Goal: Task Accomplishment & Management: Manage account settings

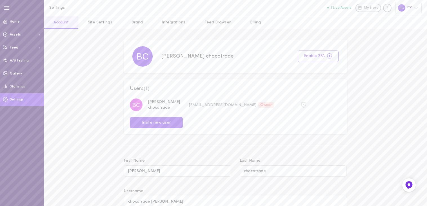
click at [99, 21] on link "Site Settings" at bounding box center [99, 22] width 43 height 13
click at [97, 23] on link "Site Settings" at bounding box center [99, 22] width 43 height 13
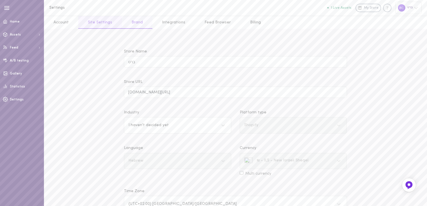
click at [140, 23] on link "Brand" at bounding box center [137, 22] width 30 height 13
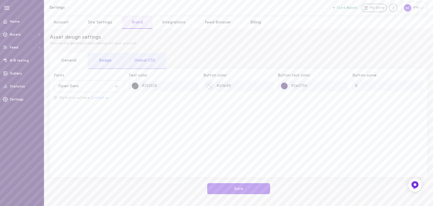
click at [118, 87] on icon at bounding box center [117, 86] width 6 height 6
type input "FB"
click at [116, 86] on icon at bounding box center [116, 86] width 3 height 2
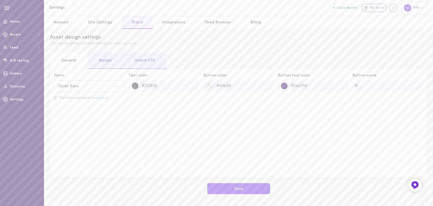
click at [105, 61] on div "Badge" at bounding box center [105, 61] width 35 height 16
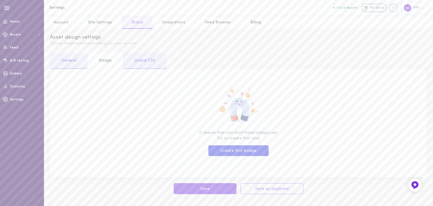
click at [133, 62] on div "Global CSS" at bounding box center [144, 61] width 43 height 16
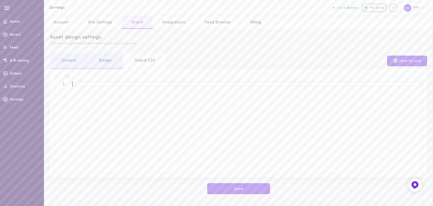
click at [128, 104] on div at bounding box center [247, 126] width 351 height 91
click at [71, 85] on div at bounding box center [63, 83] width 18 height 5
click at [73, 85] on div ":lang ( HE )" at bounding box center [247, 126] width 351 height 91
click at [105, 85] on div "HTML:lang ( HE )" at bounding box center [247, 126] width 351 height 91
drag, startPoint x: 156, startPoint y: 86, endPoint x: 48, endPoint y: 86, distance: 107.9
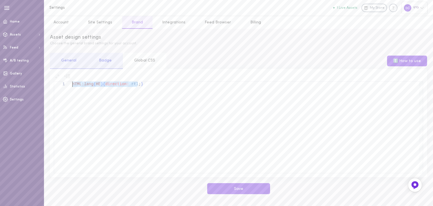
click at [98, 85] on div "HTML:lang ( HE ) { direction: rtl ; }" at bounding box center [247, 126] width 351 height 91
drag, startPoint x: 98, startPoint y: 85, endPoint x: 95, endPoint y: 85, distance: 3.7
click at [95, 85] on div "HTML:lang ( HE ) { direction: rtl ; }" at bounding box center [247, 126] width 351 height 91
click at [97, 85] on div "HTML:lang ( HE ) { direction: rtl ; }" at bounding box center [247, 126] width 351 height 91
click at [99, 84] on div "HTML:lang ( HE ) { direction: rtl ; }" at bounding box center [247, 126] width 351 height 91
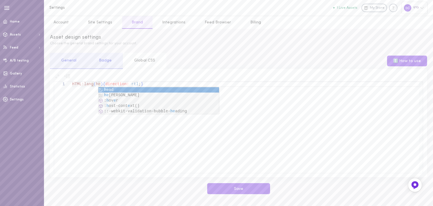
type textarea "HTML:lang(he){direction: rtl;}"
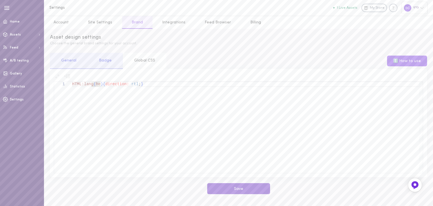
click at [245, 188] on button "Save" at bounding box center [238, 188] width 63 height 11
click at [166, 22] on link "Integrations" at bounding box center [173, 22] width 43 height 13
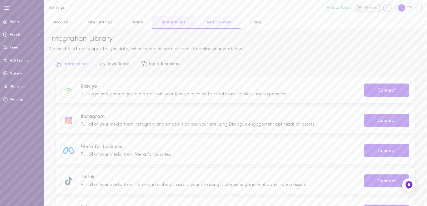
click at [212, 25] on link "Feed Browser" at bounding box center [217, 22] width 45 height 13
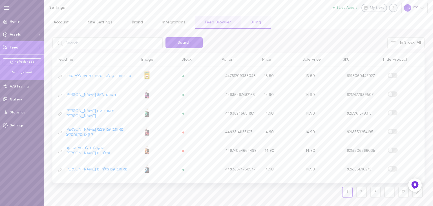
click at [246, 24] on link "Billing" at bounding box center [256, 22] width 30 height 13
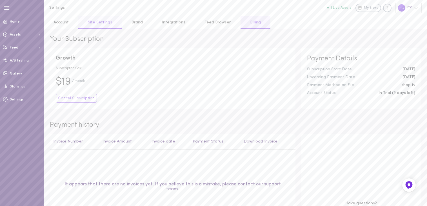
click at [94, 25] on link "Site Settings" at bounding box center [99, 22] width 43 height 13
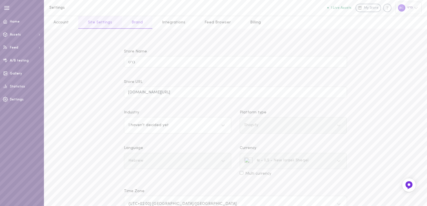
click at [128, 23] on link "Brand" at bounding box center [137, 22] width 30 height 13
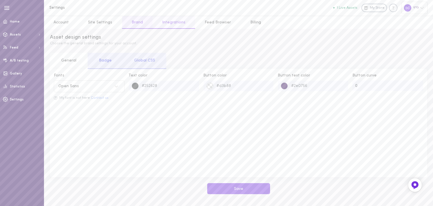
click at [170, 25] on link "Integrations" at bounding box center [173, 22] width 43 height 13
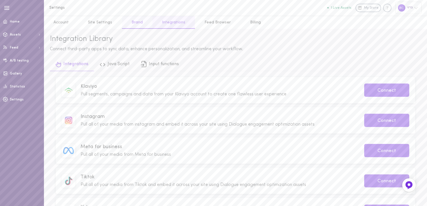
click at [133, 23] on link "Brand" at bounding box center [137, 22] width 30 height 13
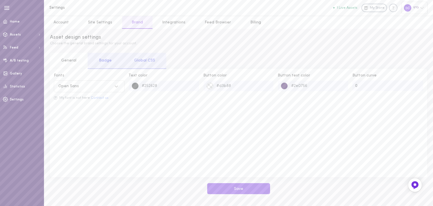
click at [117, 87] on icon at bounding box center [117, 86] width 6 height 6
click at [189, 127] on div "Fonts option Fascinate Inline focused, 475 of 1917. 1917 results available. Use…" at bounding box center [238, 123] width 377 height 108
click at [56, 98] on icon at bounding box center [55, 98] width 1 height 2
click at [103, 98] on button "Contact us" at bounding box center [100, 98] width 18 height 4
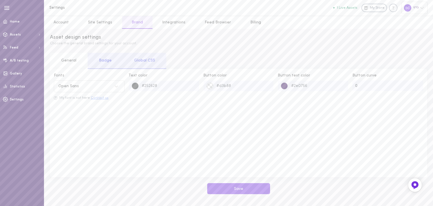
click at [98, 97] on button "Contact us" at bounding box center [100, 98] width 18 height 4
click at [99, 97] on button "Contact us" at bounding box center [100, 98] width 18 height 4
click at [240, 188] on button "Save" at bounding box center [238, 188] width 63 height 11
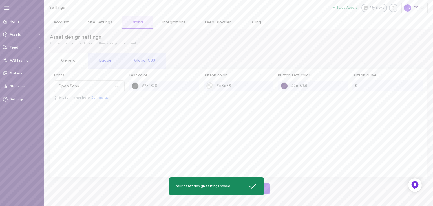
click at [101, 97] on button "Contact us" at bounding box center [100, 98] width 18 height 4
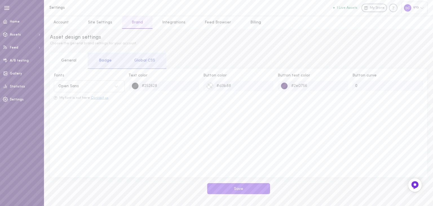
click at [101, 97] on button "Contact us" at bounding box center [100, 98] width 18 height 4
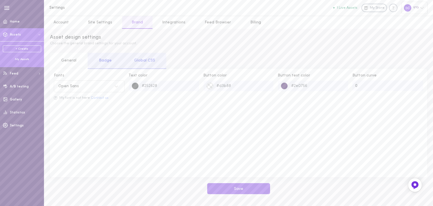
click at [23, 59] on div "My Assets" at bounding box center [22, 59] width 38 height 4
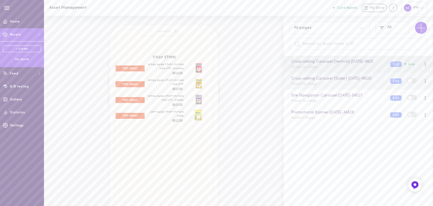
click at [351, 86] on div "Cross-selling Carousel (Slider) 19.08.2025 - 18620 Thank You Page" at bounding box center [336, 81] width 99 height 11
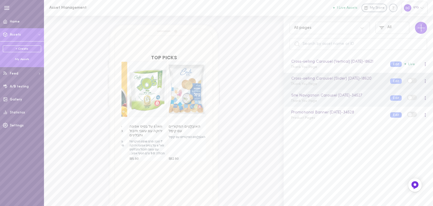
click at [345, 103] on div "Site Navigation Carousel 24.08.2025 - 34527 Thank You Page" at bounding box center [336, 97] width 99 height 11
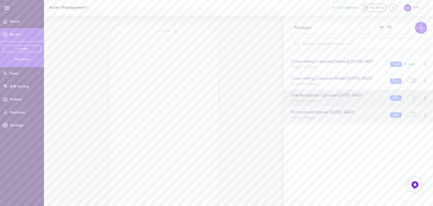
click at [337, 120] on div "Promotional Banner 24.08.2025 - 34528 Product Pages" at bounding box center [336, 114] width 99 height 11
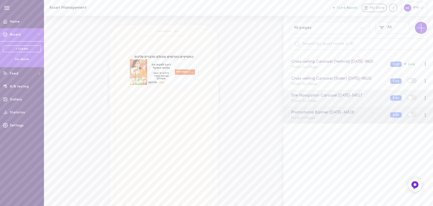
click at [425, 98] on span at bounding box center [425, 97] width 1 height 1
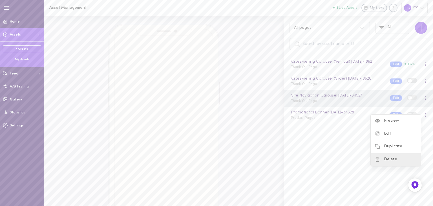
click at [391, 159] on div "Delete" at bounding box center [396, 159] width 50 height 13
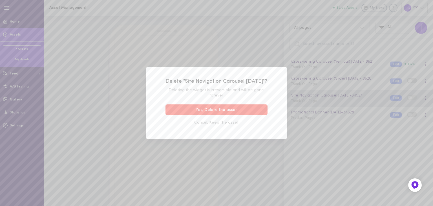
click at [251, 115] on button "Yes, Delete the asset" at bounding box center [216, 109] width 102 height 11
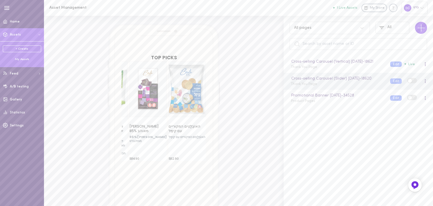
click at [423, 84] on div at bounding box center [424, 81] width 3 height 6
click at [397, 142] on div "Delete" at bounding box center [396, 140] width 50 height 13
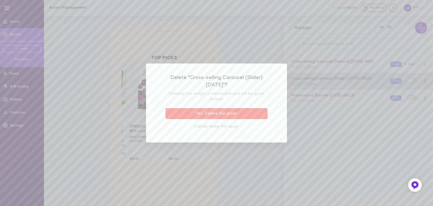
click at [211, 112] on button "Yes, Delete the asset" at bounding box center [216, 113] width 102 height 11
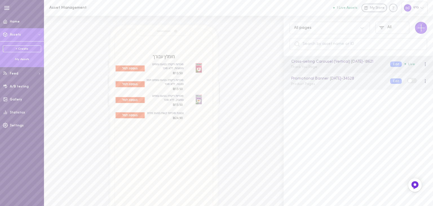
click at [305, 90] on div "Promotional Banner 24.08.2025 - 34528 Product Pages Edit" at bounding box center [357, 81] width 149 height 17
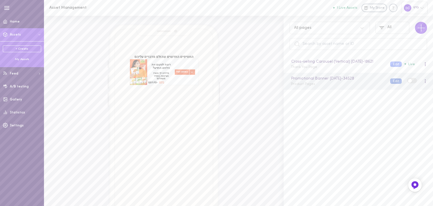
click at [392, 84] on button "Edit" at bounding box center [396, 80] width 12 height 5
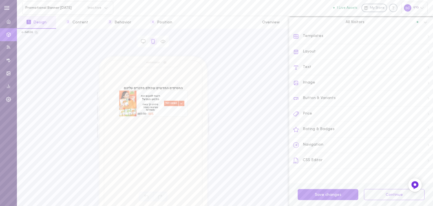
click at [321, 159] on div "CSS Editor" at bounding box center [363, 160] width 140 height 15
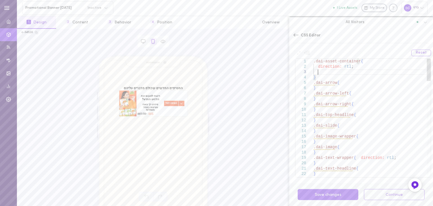
scroll to position [11, 0]
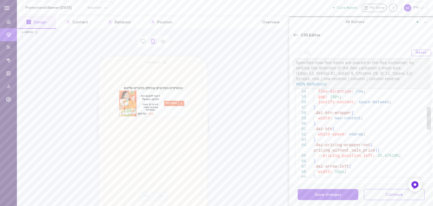
click at [351, 90] on div "width: 100% ; } .dai-arrow-right { width: 10px ; } .slide-content { flex-direct…" at bounding box center [371, 116] width 117 height 622
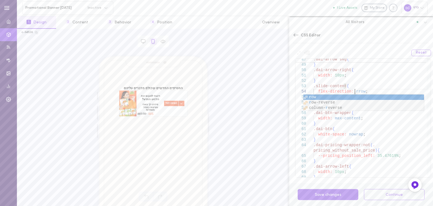
scroll to position [16, 0]
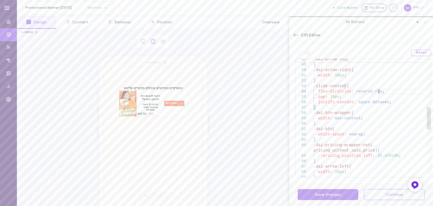
click at [383, 91] on div "width: 100% ; } .dai-arrow-right { width: 10px ; } .slide-content { flex-direct…" at bounding box center [371, 116] width 117 height 622
drag, startPoint x: 369, startPoint y: 90, endPoint x: 353, endPoint y: 90, distance: 16.3
click at [353, 90] on div "width: 100% ; } .dai-arrow-right { width: 10px ; } .slide-content { flex-direct…" at bounding box center [371, 116] width 117 height 622
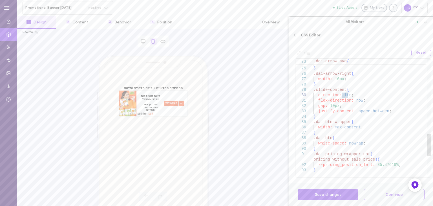
drag, startPoint x: 348, startPoint y: 94, endPoint x: 342, endPoint y: 93, distance: 6.3
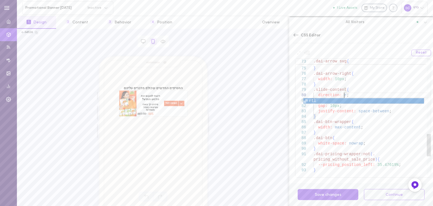
scroll to position [5, 0]
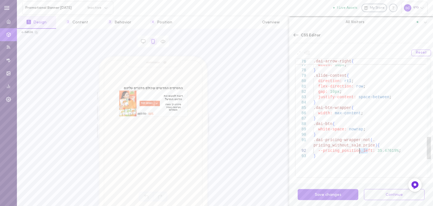
drag, startPoint x: 367, startPoint y: 151, endPoint x: 360, endPoint y: 151, distance: 7.9
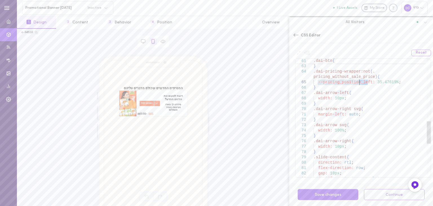
drag, startPoint x: 367, startPoint y: 81, endPoint x: 359, endPoint y: 81, distance: 8.2
click at [359, 81] on div "gap: 10px ; justify-content: space-between ; .slide-content { direction: rtl ; …" at bounding box center [371, 42] width 117 height 622
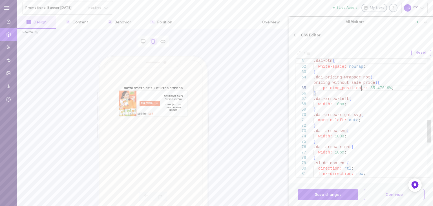
scroll to position [27, 0]
click at [376, 112] on div "gap: 10px ; .slide-content { direction: rtl ; flex-direction: row ; .dai-arrow-…" at bounding box center [371, 48] width 117 height 622
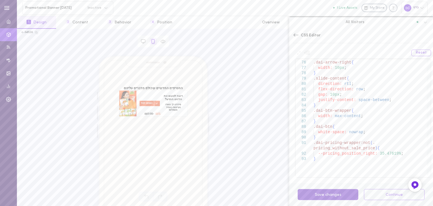
type textarea ".dai-arrow-right svg{ margin-left: auto; } .dai-arrow svg{ width: 100%; } .dai-…"
click at [329, 193] on button "Save changes" at bounding box center [328, 194] width 61 height 11
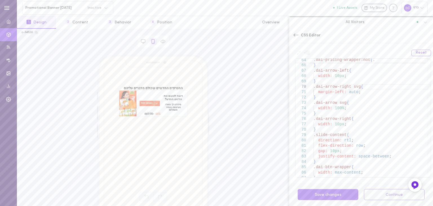
click at [297, 36] on icon at bounding box center [296, 35] width 6 height 6
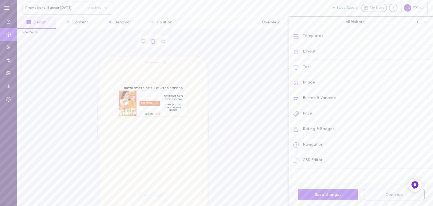
click at [333, 54] on div "Layout" at bounding box center [363, 51] width 140 height 15
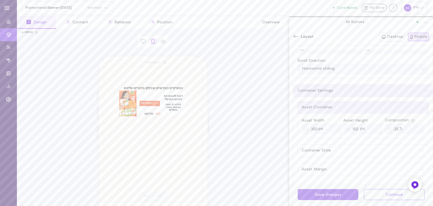
scroll to position [0, 0]
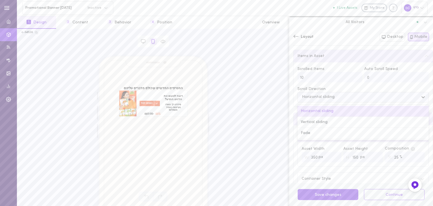
click at [420, 98] on icon at bounding box center [423, 97] width 6 height 6
click at [319, 122] on div "Vertical sliding" at bounding box center [362, 122] width 131 height 11
drag, startPoint x: 159, startPoint y: 95, endPoint x: 155, endPoint y: 117, distance: 22.3
click at [155, 117] on div "החטיפים החדשים שכולם מדברים עליהם רוצה לטעום את הלהיט החדש? סידרנו לך מארז טעימ…" at bounding box center [153, 102] width 69 height 34
drag, startPoint x: 161, startPoint y: 114, endPoint x: 160, endPoint y: 89, distance: 24.8
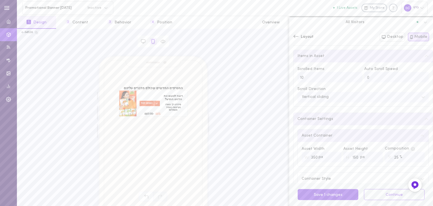
click at [160, 89] on div "החטיפים החדשים שכולם מדברים עליהם רוצה לטעום את הלהיט החדש? סידרנו לך מארז טעימ…" at bounding box center [153, 101] width 68 height 30
drag, startPoint x: 161, startPoint y: 94, endPoint x: 160, endPoint y: 121, distance: 27.1
click at [160, 121] on div "החטיפים החדשים שכולם מדברים עליהם רוצה לטעום את הלהיט החדש? סידרנו לך מארז טעימ…" at bounding box center [153, 153] width 112 height 196
click at [421, 97] on icon at bounding box center [422, 97] width 3 height 2
drag, startPoint x: 184, startPoint y: 110, endPoint x: 237, endPoint y: 112, distance: 53.3
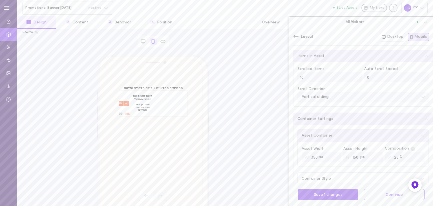
click at [235, 112] on div "החטיפים החדשים שכולם מדברים עליהם רוצה לטעום את הלהיט החדש? סידרנו לך מארז טעימ…" at bounding box center [153, 119] width 263 height 129
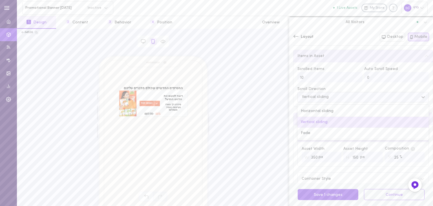
click at [343, 96] on div "Vertical sliding" at bounding box center [358, 96] width 119 height 5
click at [326, 110] on div "Horizontal sliding" at bounding box center [362, 111] width 131 height 11
drag, startPoint x: 287, startPoint y: 79, endPoint x: 279, endPoint y: 77, distance: 9.0
click at [279, 78] on div "c-34528 Browser Asset החטיפים החדשים שכולם מדברים עליהם רוצה לטעום את הלהיט החד…" at bounding box center [225, 117] width 416 height 177
type input "0"
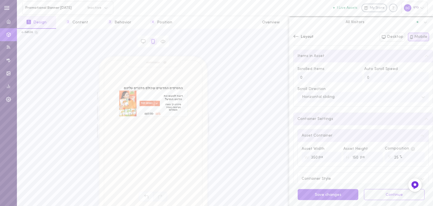
click at [395, 84] on div "Scrolled Items 0 Auto Scroll Speed 0 Scroll Direction Horizontal sliding" at bounding box center [362, 84] width 139 height 44
drag, startPoint x: 182, startPoint y: 113, endPoint x: 225, endPoint y: 109, distance: 43.0
click at [225, 108] on div "החטיפים החדשים שכולם מדברים עליהם רוצה לטעום את הלהיט החדש? סידרנו לך מארז טעימ…" at bounding box center [153, 119] width 263 height 129
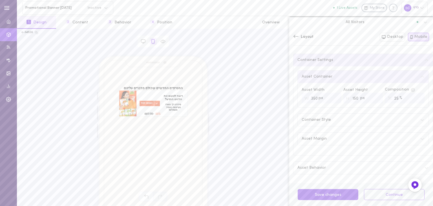
scroll to position [60, 0]
click at [329, 120] on div "Container Style" at bounding box center [363, 119] width 131 height 12
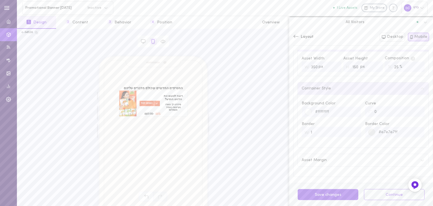
scroll to position [112, 0]
click at [328, 137] on div "Asset Margin" at bounding box center [363, 138] width 131 height 12
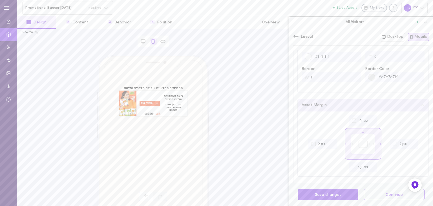
scroll to position [169, 0]
click at [296, 36] on icon at bounding box center [296, 37] width 6 height 6
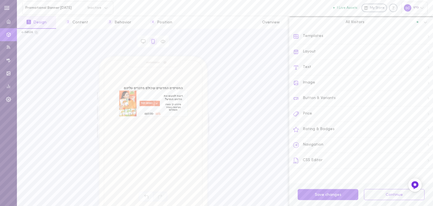
drag, startPoint x: 141, startPoint y: 96, endPoint x: 228, endPoint y: 98, distance: 86.5
click at [236, 100] on div "החטיפים החדשים שכולם מדברים עליהם רוצה לטעום את הלהיט החדש? סידרנו לך מארז טעימ…" at bounding box center [153, 119] width 263 height 129
click at [316, 116] on div "Price" at bounding box center [363, 113] width 140 height 15
click at [423, 119] on div "Price Position" at bounding box center [362, 120] width 139 height 12
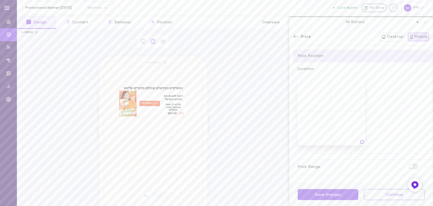
drag, startPoint x: 374, startPoint y: 141, endPoint x: 377, endPoint y: 140, distance: 3.5
click at [377, 140] on div "Location" at bounding box center [362, 105] width 131 height 79
drag, startPoint x: 361, startPoint y: 142, endPoint x: 374, endPoint y: 145, distance: 13.5
click at [374, 145] on div "Location" at bounding box center [362, 107] width 139 height 91
drag, startPoint x: 357, startPoint y: 143, endPoint x: 327, endPoint y: 94, distance: 56.9
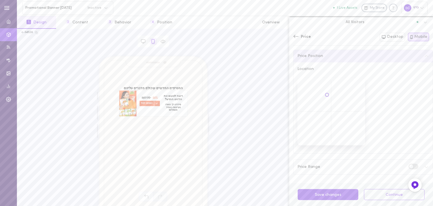
click at [327, 94] on div at bounding box center [331, 111] width 68 height 68
click at [315, 193] on button "Save changes" at bounding box center [328, 194] width 61 height 11
